Goal: Task Accomplishment & Management: Complete application form

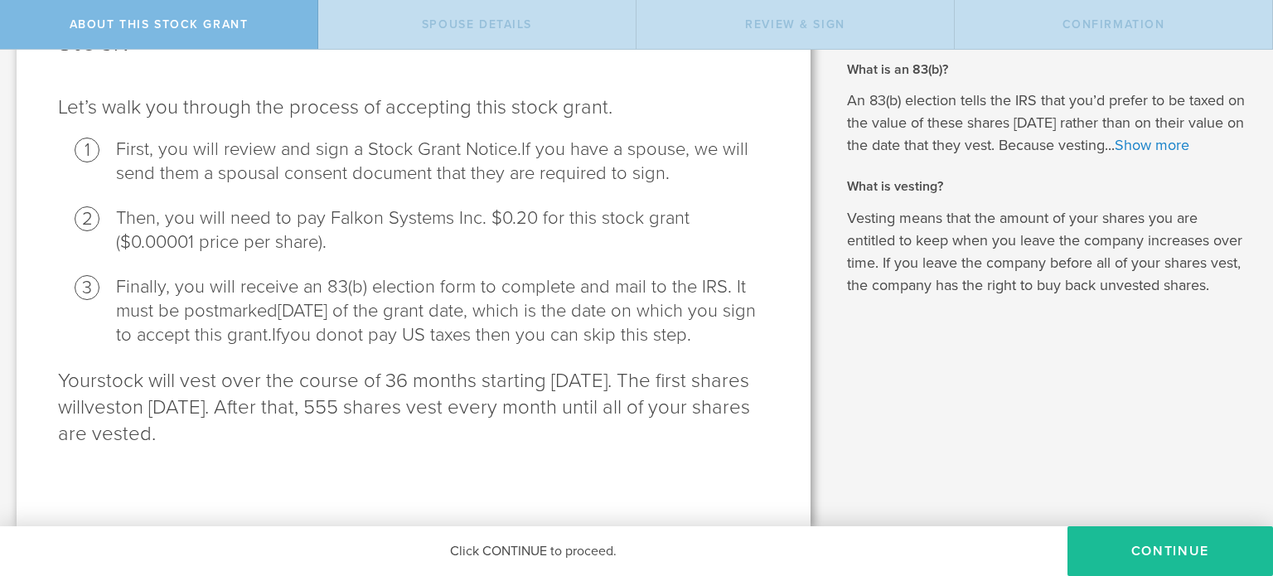
scroll to position [190, 0]
drag, startPoint x: 56, startPoint y: 375, endPoint x: 440, endPoint y: 444, distance: 389.7
click at [440, 444] on div "Falkon Systems Inc. is granting you 20,000 shares of stock Let’s walk you throu…" at bounding box center [414, 213] width 794 height 626
copy p "Your stock will vest over the course of 36 months starting [DATE]. The first sh…"
click at [300, 300] on span "[DATE] of the grant date, which is the date on which you sign to accept this gr…" at bounding box center [436, 323] width 640 height 46
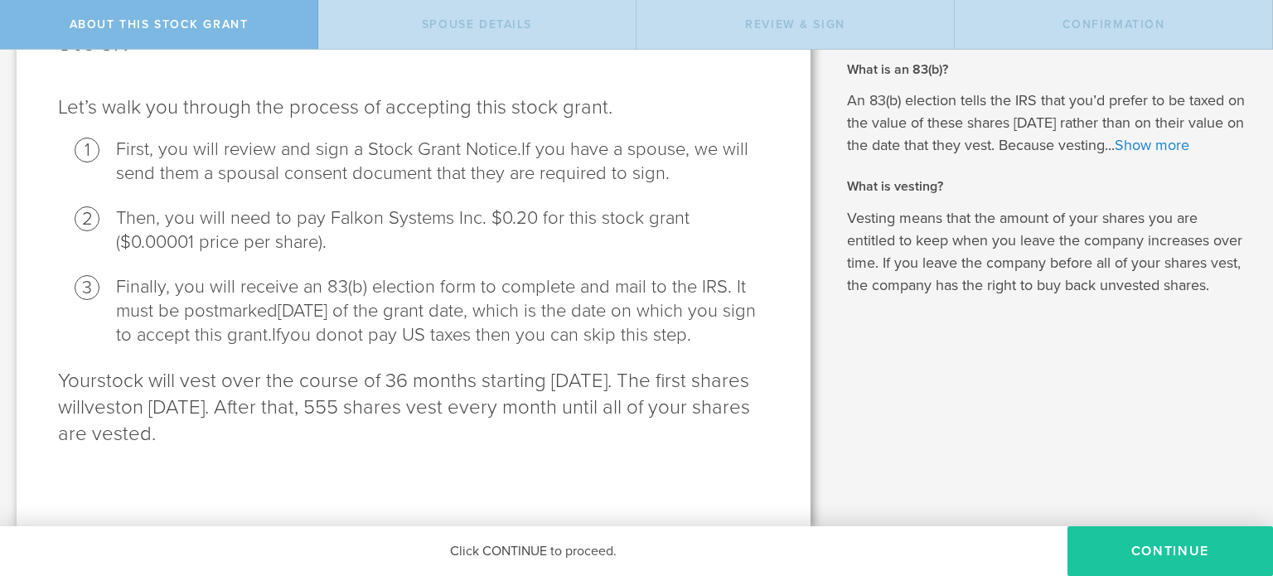
click at [1126, 549] on button "CONTINUE" at bounding box center [1169, 551] width 205 height 50
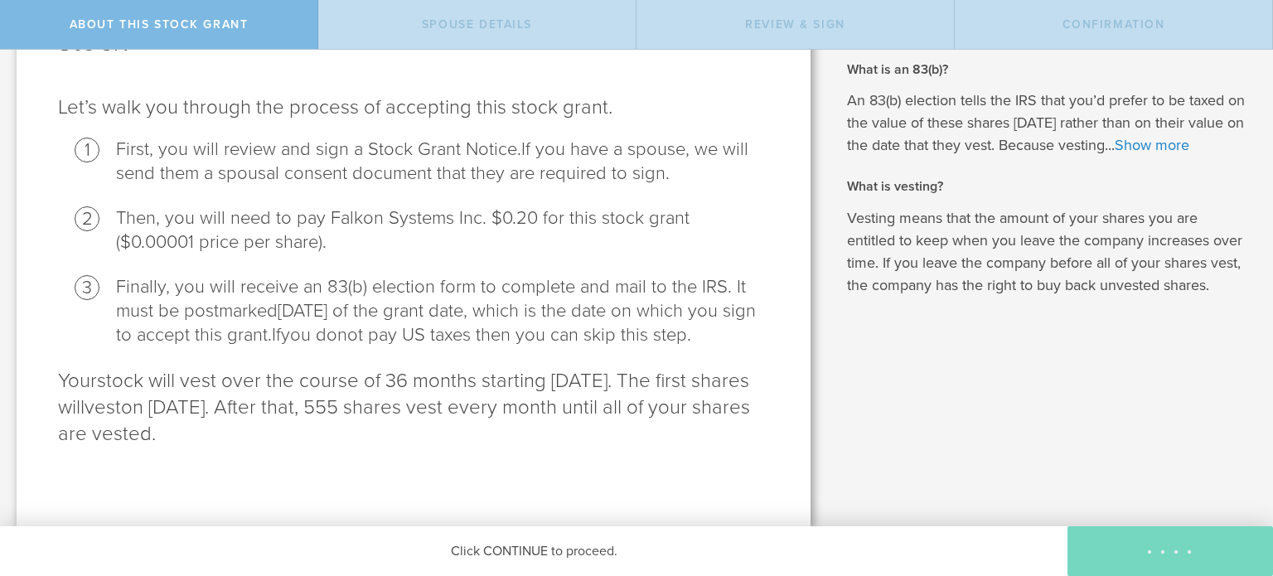
scroll to position [0, 0]
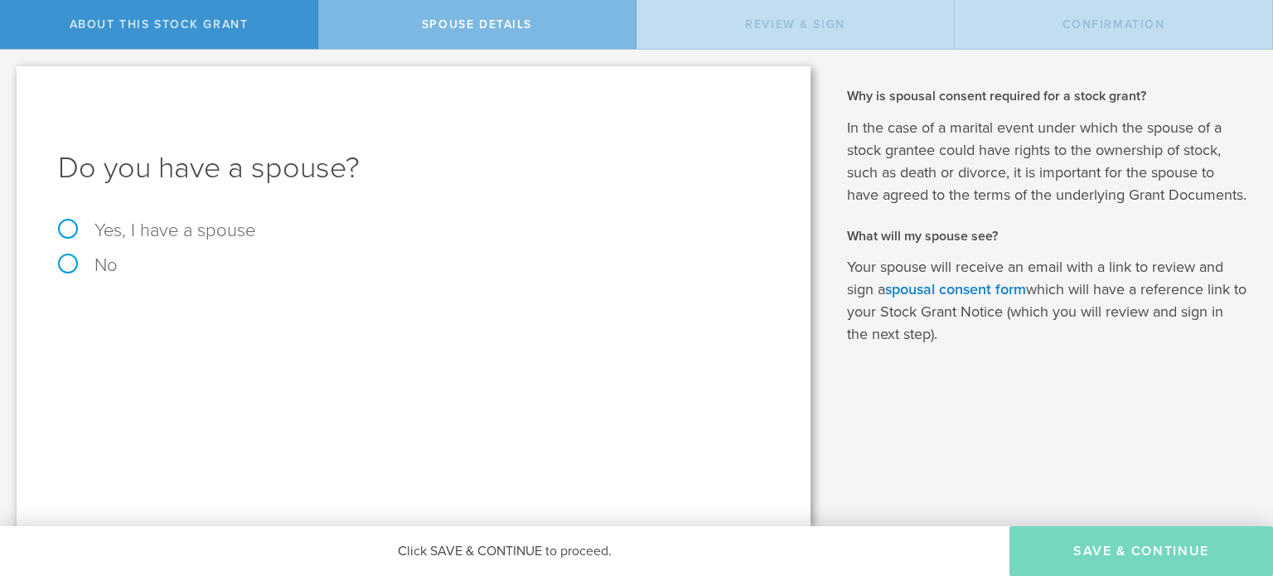
click at [78, 222] on label "Yes, I have a spouse" at bounding box center [413, 230] width 711 height 18
click at [11, 76] on input "Yes, I have a spouse" at bounding box center [5, 63] width 11 height 27
radio input "true"
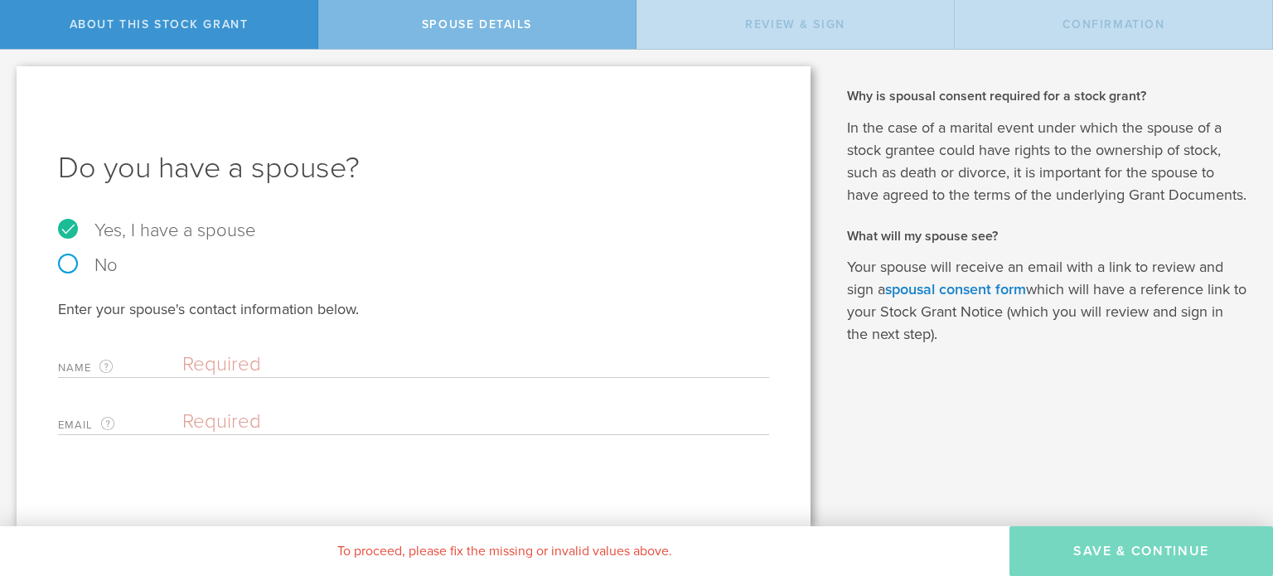
click at [243, 360] on input "text" at bounding box center [471, 364] width 578 height 25
drag, startPoint x: 197, startPoint y: 364, endPoint x: 215, endPoint y: 368, distance: 17.9
click at [215, 368] on input "[PERSON_NAME]" at bounding box center [471, 364] width 578 height 25
type input "[PERSON_NAME]"
click at [245, 415] on input "email" at bounding box center [471, 421] width 578 height 25
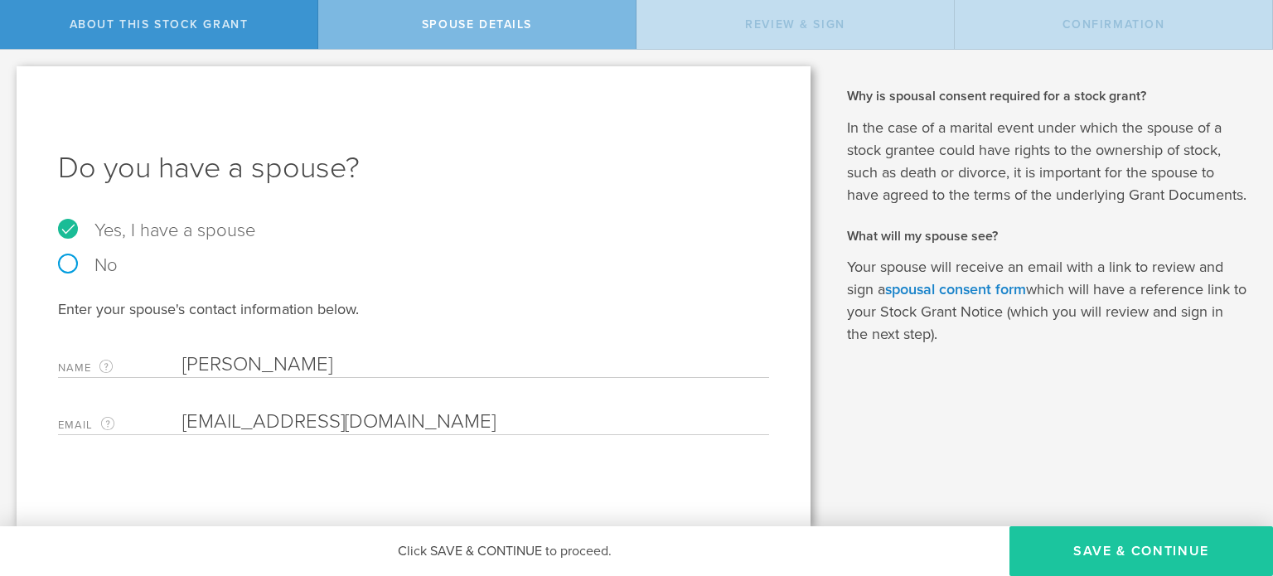
type input "[EMAIL_ADDRESS][DOMAIN_NAME]"
click at [1056, 539] on button "Save & Continue" at bounding box center [1140, 551] width 263 height 50
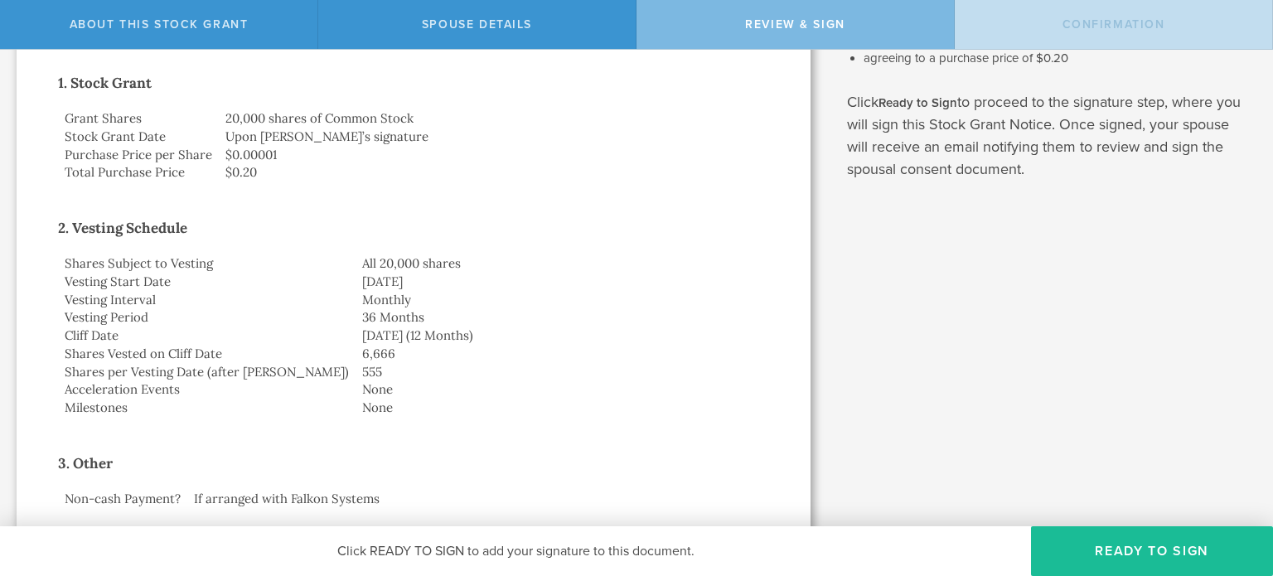
scroll to position [288, 0]
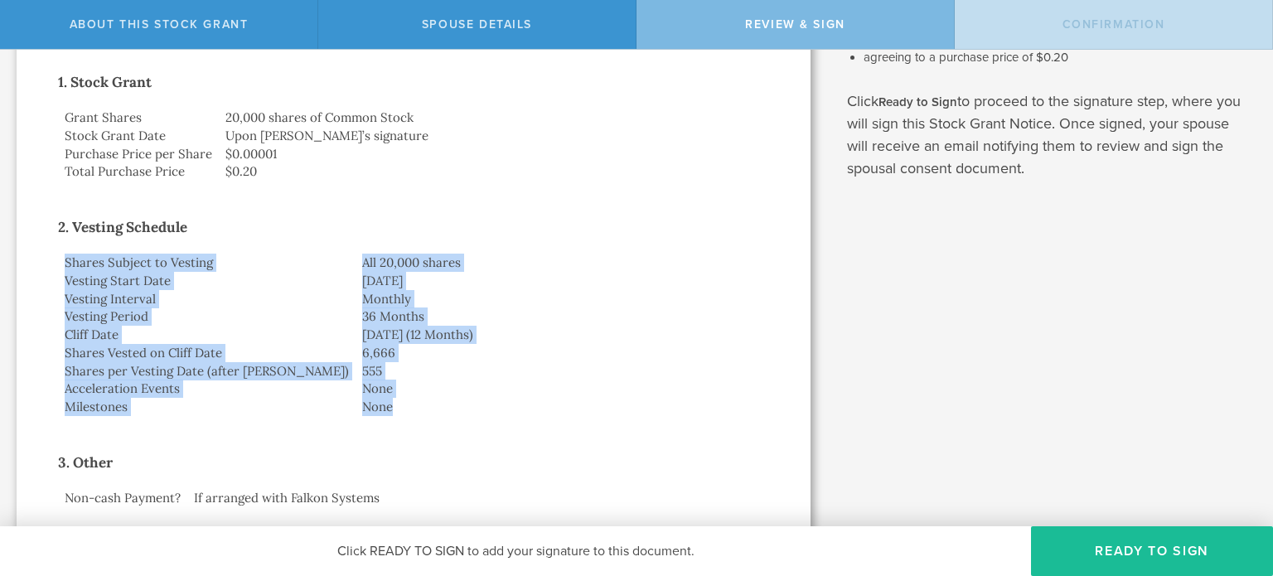
drag, startPoint x: 63, startPoint y: 260, endPoint x: 335, endPoint y: 400, distance: 305.7
click at [335, 400] on tbody "Shares Subject to Vesting All 20,000 shares Vesting Start Date [DATE] Vesting I…" at bounding box center [413, 335] width 711 height 162
copy tbody "Shares Subject to Vesting All 20,000 shares Vesting Start Date [DATE] Vesting I…"
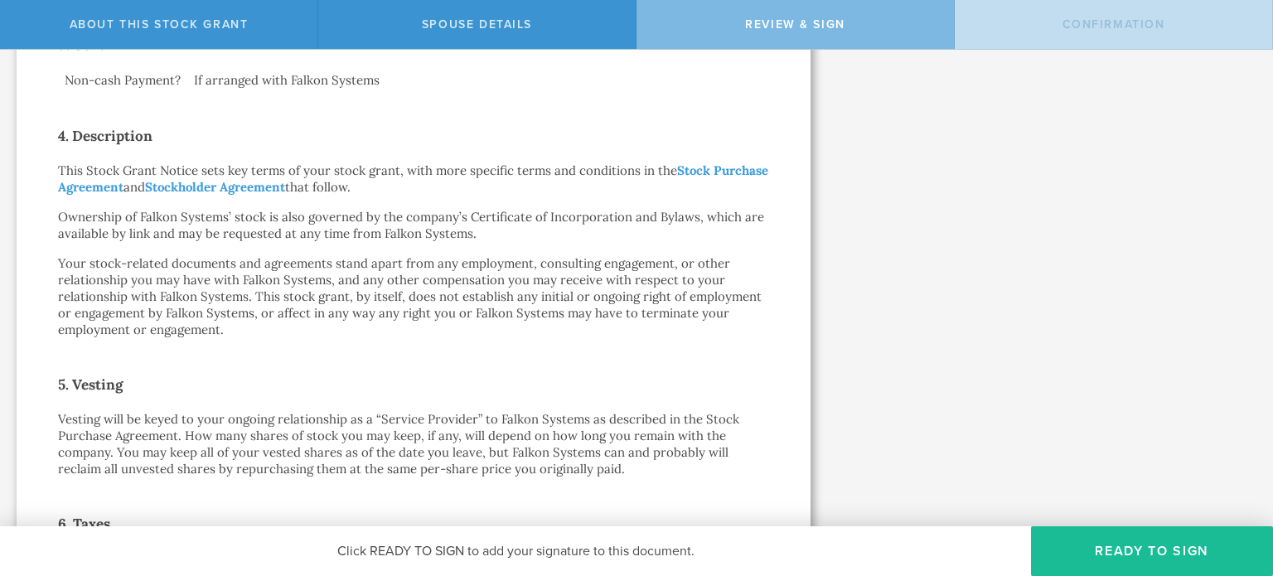
scroll to position [708, 0]
click at [500, 377] on h2 "5. Vesting" at bounding box center [413, 383] width 711 height 27
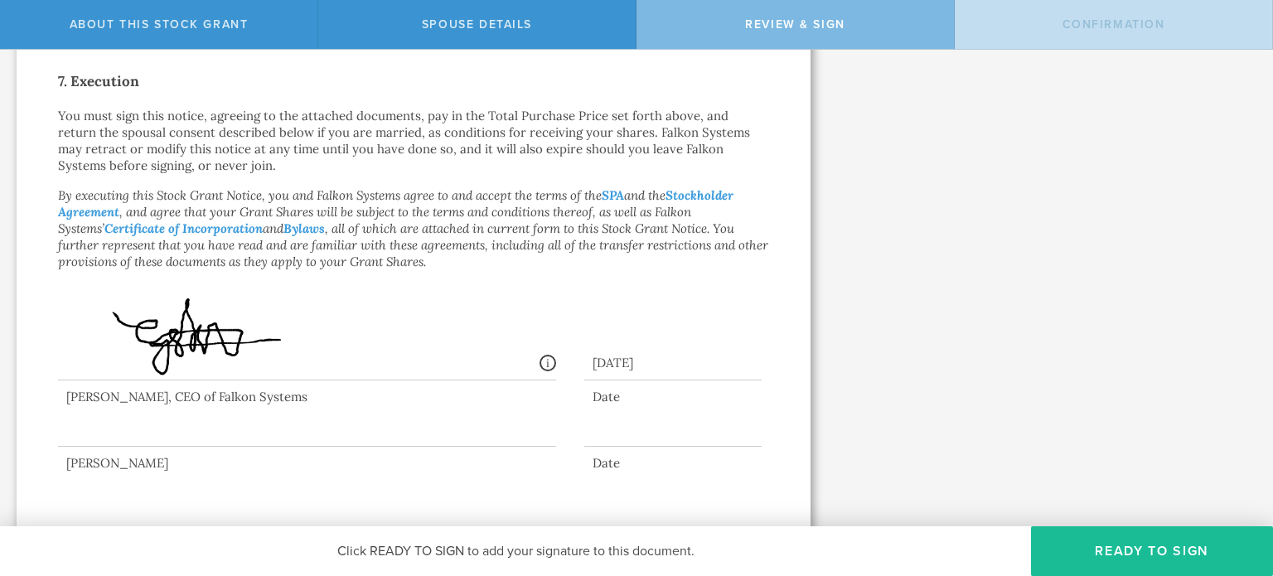
scroll to position [1292, 0]
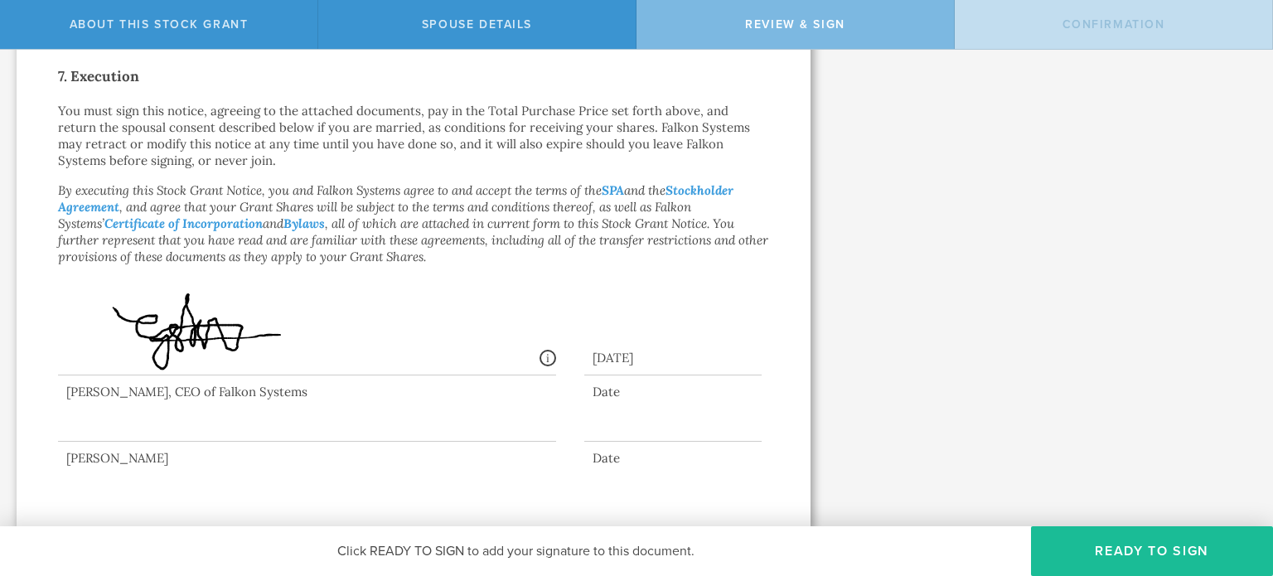
click at [533, 422] on div at bounding box center [307, 408] width 498 height 66
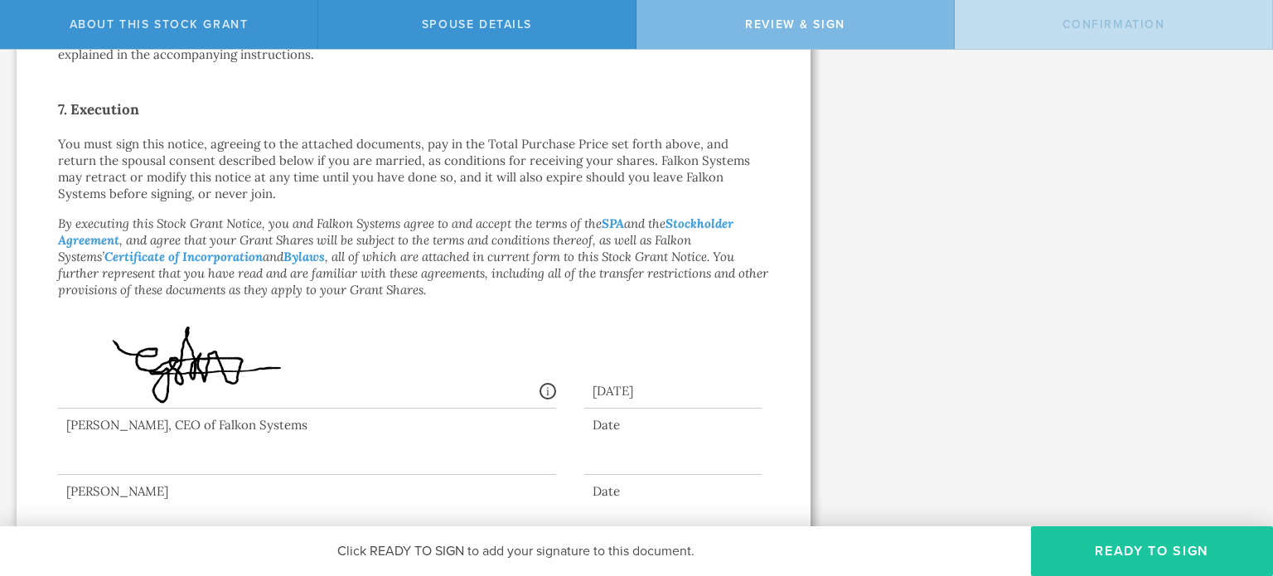
click at [1143, 549] on button "Ready to Sign" at bounding box center [1152, 551] width 242 height 50
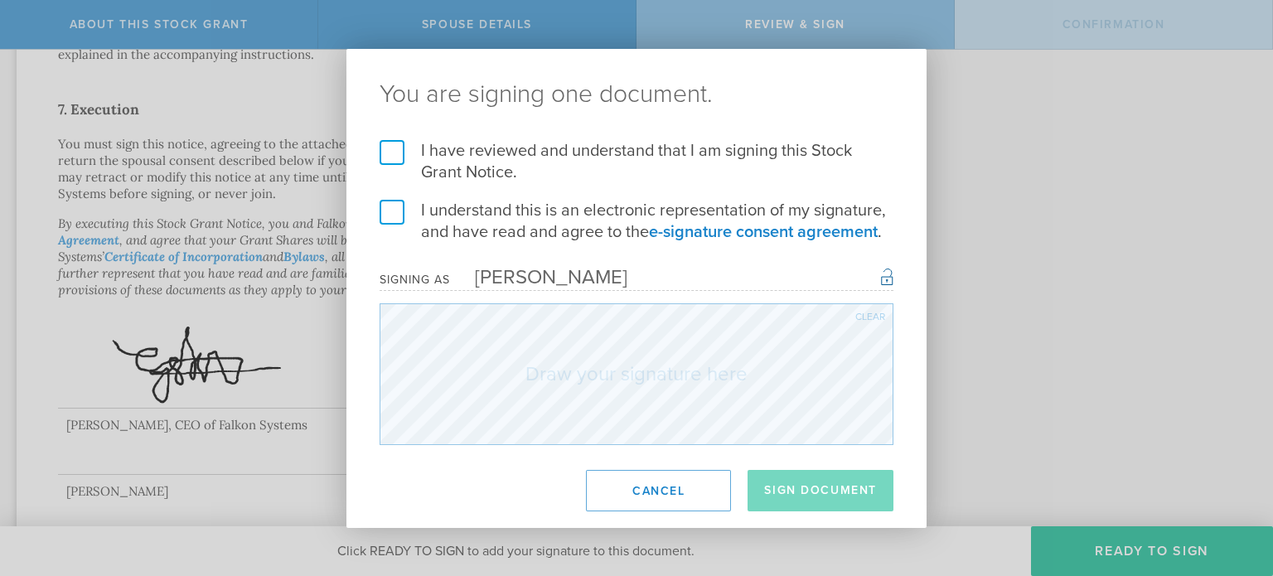
click at [394, 153] on label "I have reviewed and understand that I am signing this Stock Grant Notice." at bounding box center [636, 161] width 514 height 43
click at [0, 0] on input "I have reviewed and understand that I am signing this Stock Grant Notice." at bounding box center [0, 0] width 0 height 0
click at [400, 201] on label "I understand this is an electronic representation of my signature, and have rea…" at bounding box center [636, 221] width 514 height 43
click at [0, 0] on input "I understand this is an electronic representation of my signature, and have rea…" at bounding box center [0, 0] width 0 height 0
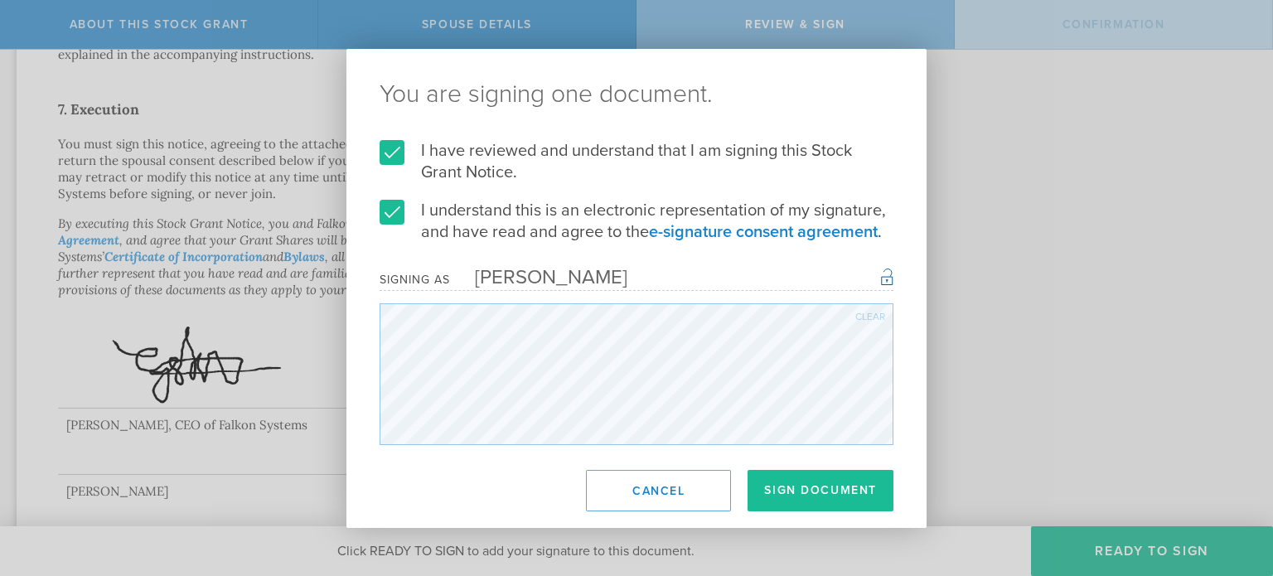
click at [862, 314] on div "Clear" at bounding box center [870, 317] width 30 height 10
click at [870, 317] on div "Clear" at bounding box center [870, 317] width 30 height 10
click at [874, 318] on div "Clear" at bounding box center [870, 317] width 30 height 10
click at [865, 314] on div "Clear" at bounding box center [870, 317] width 30 height 10
click at [863, 312] on div "Clear" at bounding box center [870, 317] width 30 height 10
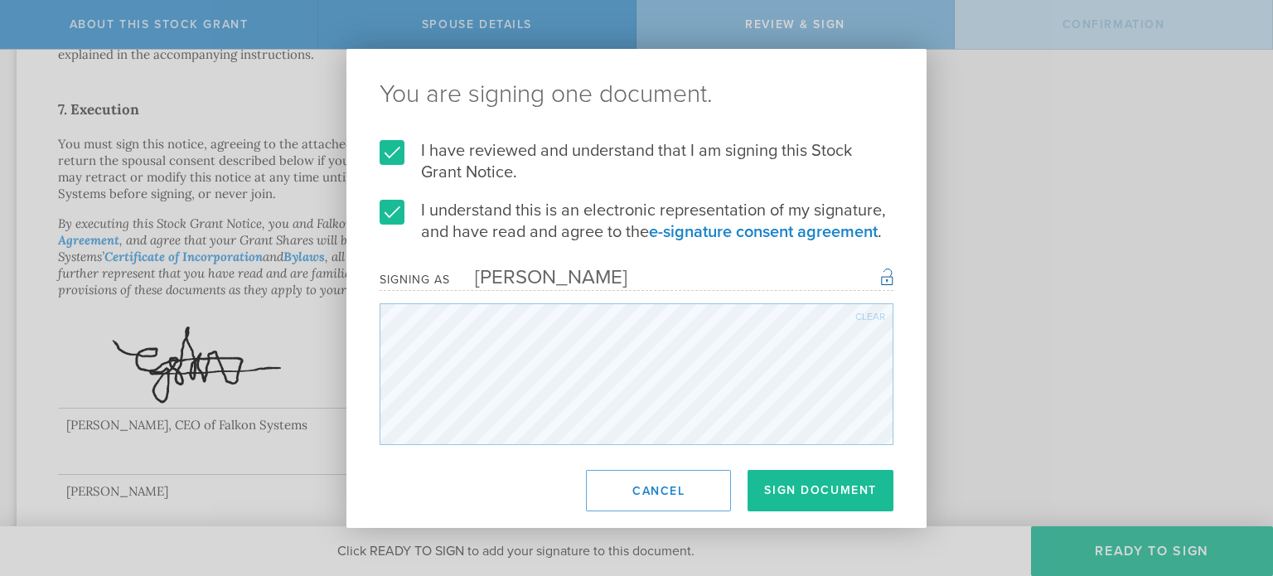
click at [869, 313] on div "Clear" at bounding box center [870, 317] width 30 height 10
click at [858, 317] on div "Clear" at bounding box center [870, 317] width 30 height 10
click at [876, 317] on div "Clear" at bounding box center [870, 317] width 30 height 10
click at [861, 316] on div "Clear" at bounding box center [870, 317] width 30 height 10
click at [862, 315] on div "Clear" at bounding box center [870, 317] width 30 height 10
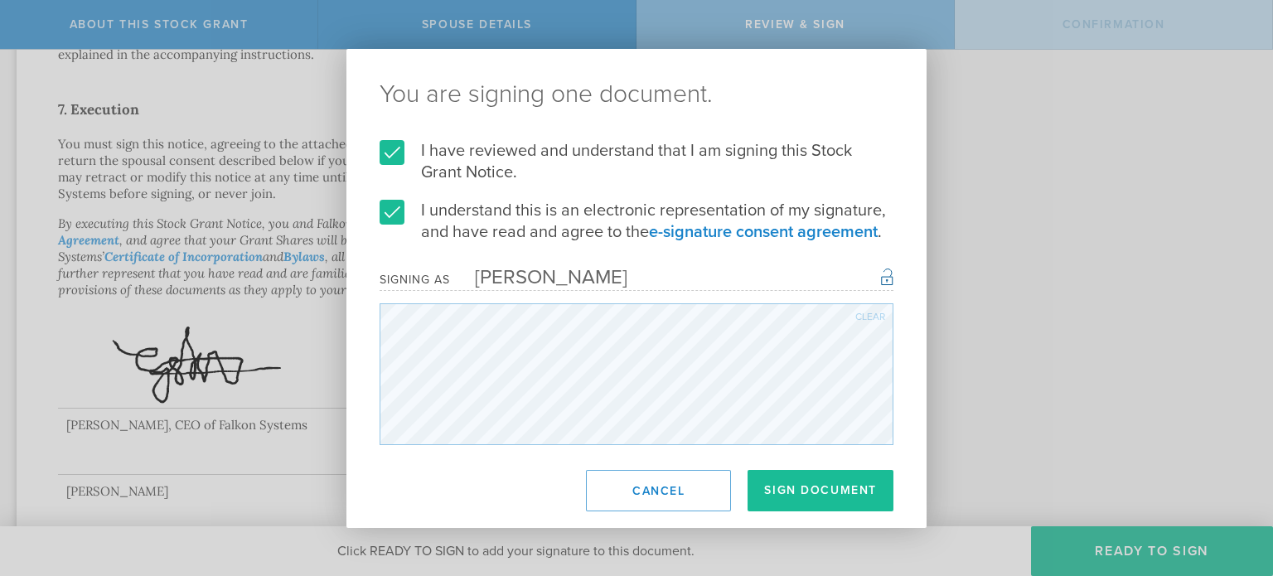
click at [858, 314] on div "Clear" at bounding box center [870, 317] width 30 height 10
click at [870, 312] on div "Clear" at bounding box center [870, 317] width 30 height 10
click at [873, 314] on div "Clear" at bounding box center [870, 317] width 30 height 10
click at [868, 312] on div "Clear" at bounding box center [870, 317] width 30 height 10
click at [868, 314] on div "Clear" at bounding box center [870, 317] width 30 height 10
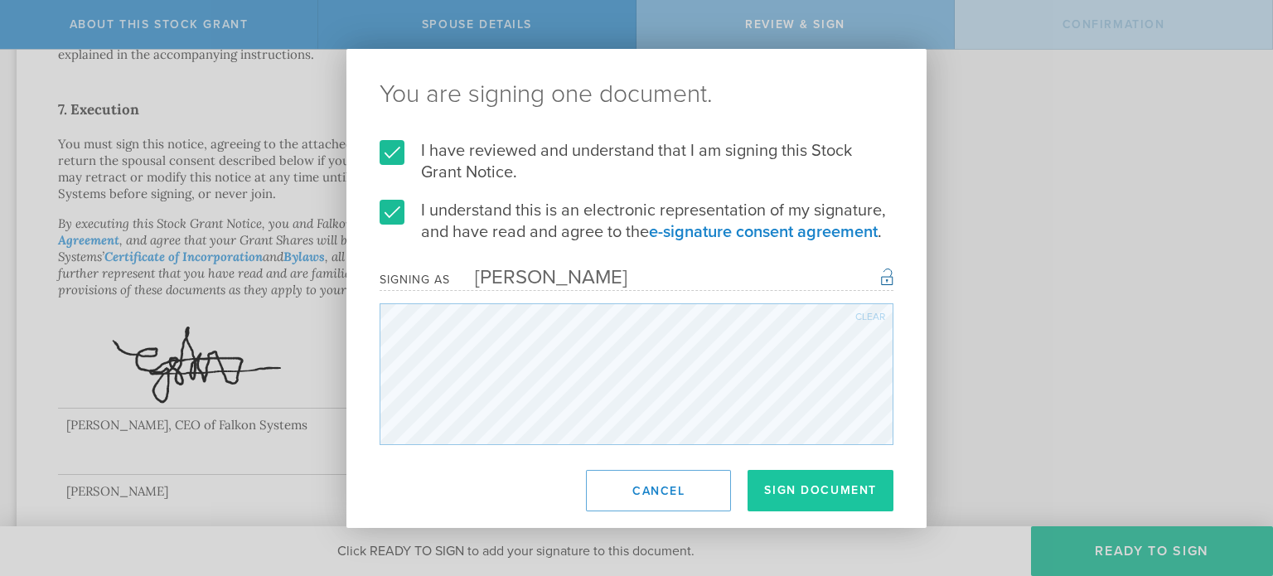
click at [825, 490] on button "Sign Document" at bounding box center [820, 490] width 146 height 41
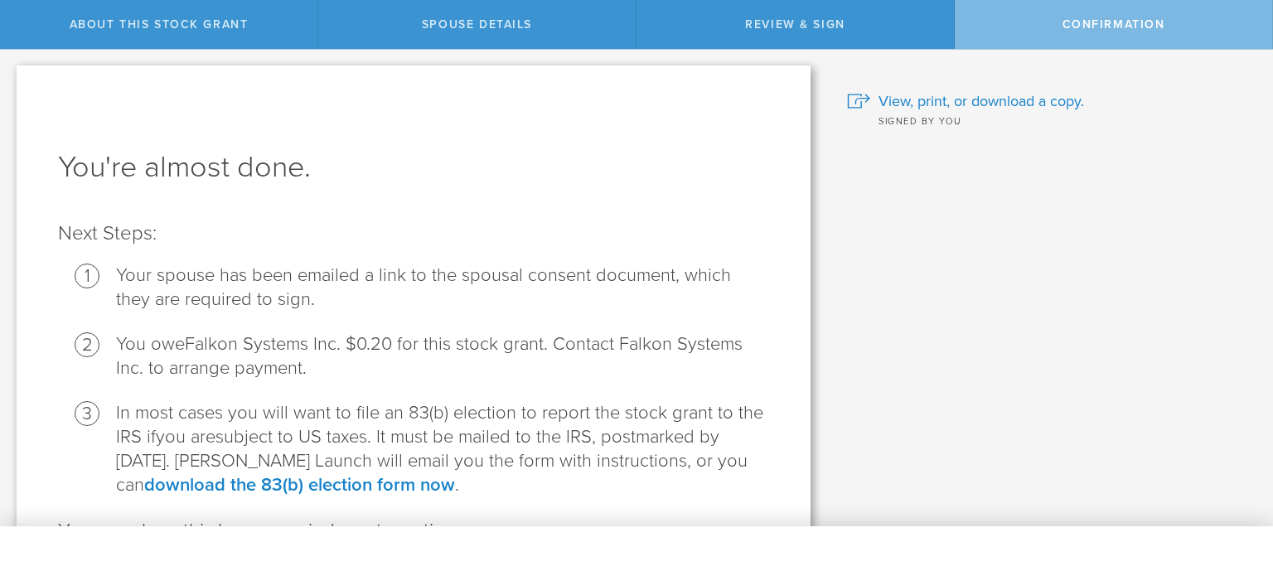
scroll to position [0, 0]
click at [969, 104] on span "View, print, or download a copy." at bounding box center [980, 102] width 205 height 22
